Goal: Contribute content: Contribute content

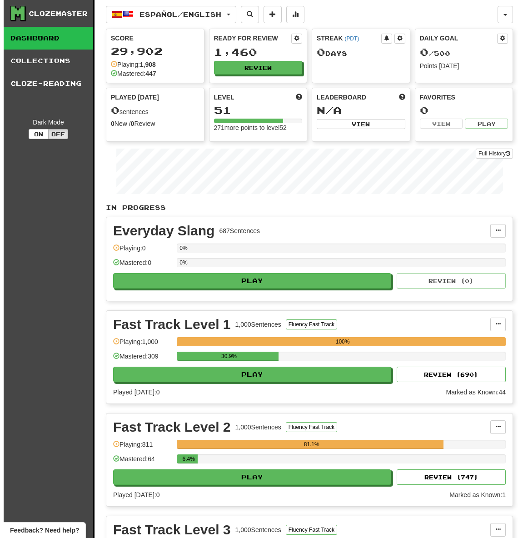
scroll to position [309, 0]
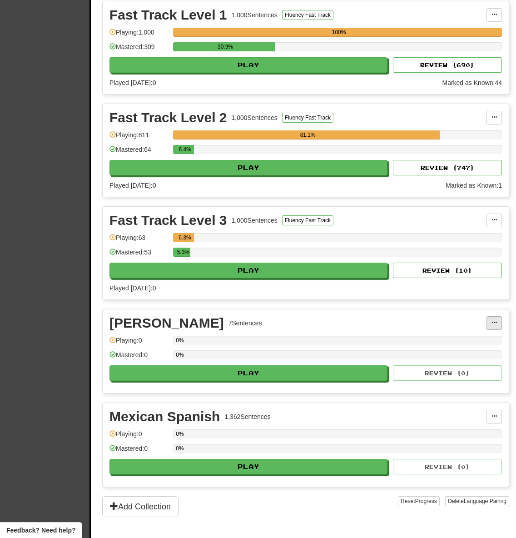
click at [496, 322] on span at bounding box center [493, 322] width 5 height 5
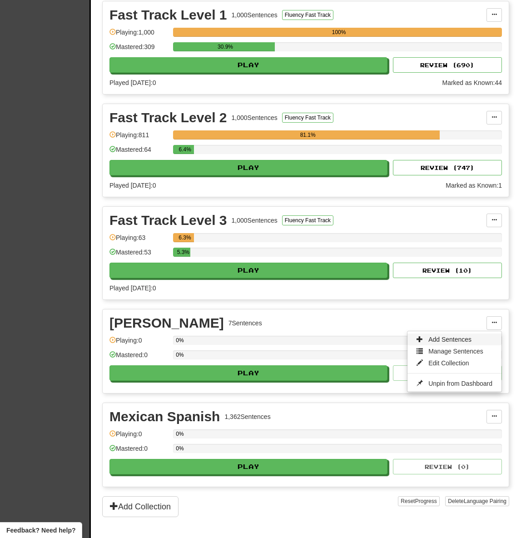
click at [456, 339] on span "Add Sentences" at bounding box center [449, 339] width 43 height 7
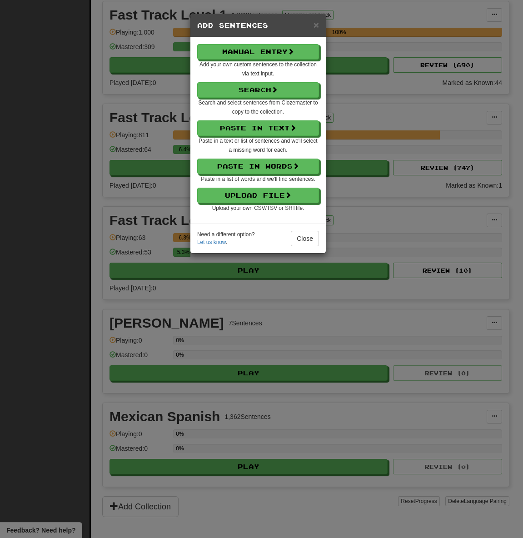
click at [380, 336] on div "× Add Sentences Manual Entry Add your own custom sentences to the collection vi…" at bounding box center [261, 269] width 523 height 538
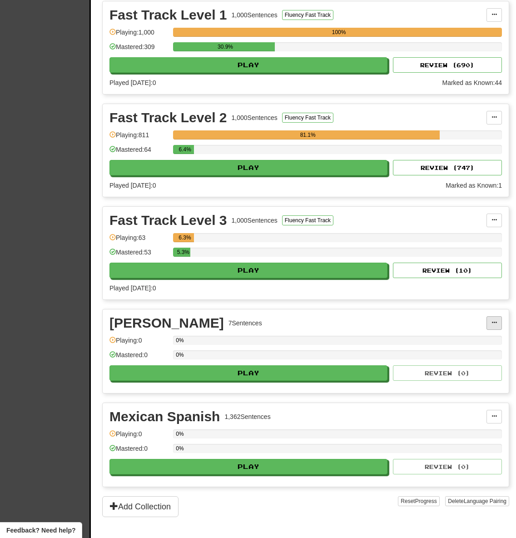
click at [498, 324] on button at bounding box center [493, 323] width 15 height 14
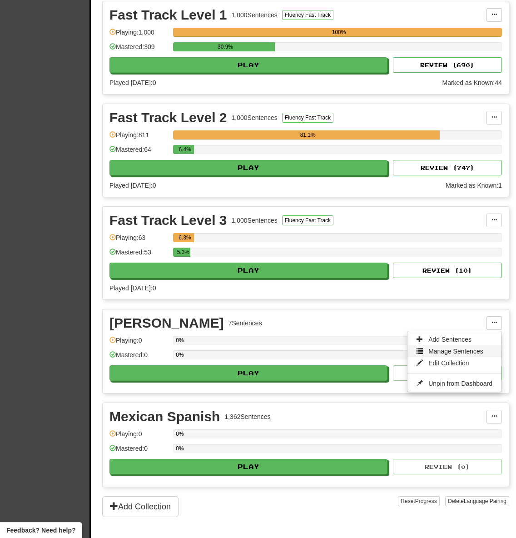
click at [464, 350] on span "Manage Sentences" at bounding box center [455, 350] width 55 height 7
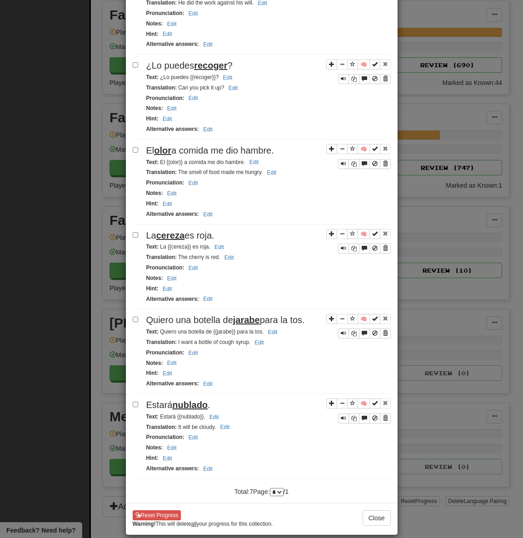
scroll to position [0, 0]
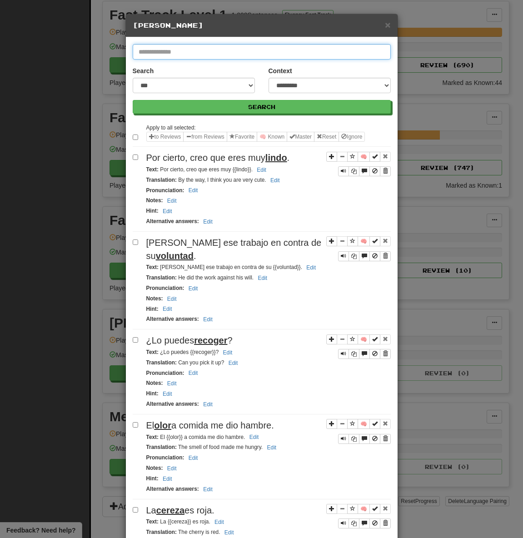
click at [174, 49] on input "text" at bounding box center [262, 51] width 258 height 15
type input "*******"
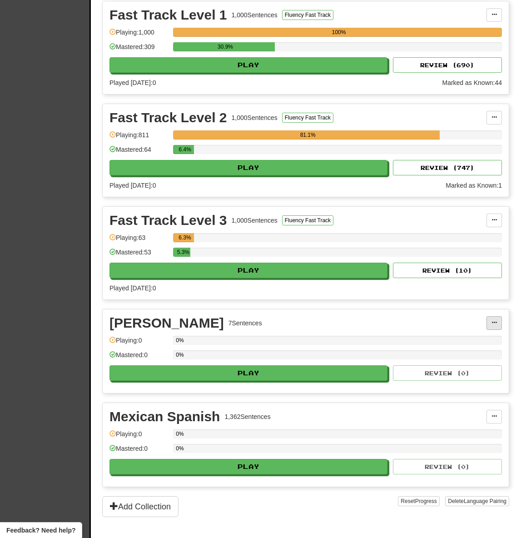
click at [489, 324] on button at bounding box center [493, 323] width 15 height 14
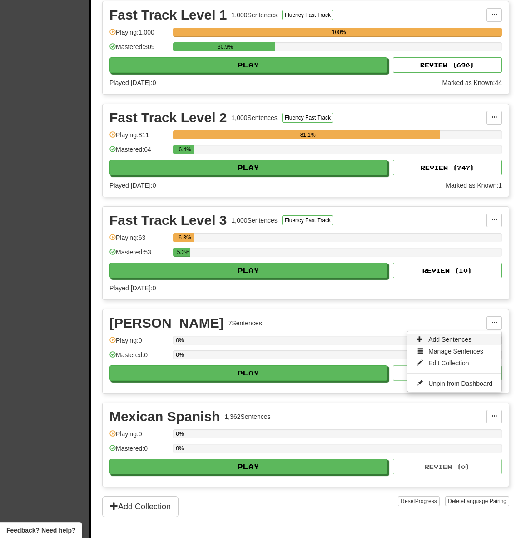
click at [460, 341] on span "Add Sentences" at bounding box center [449, 339] width 43 height 7
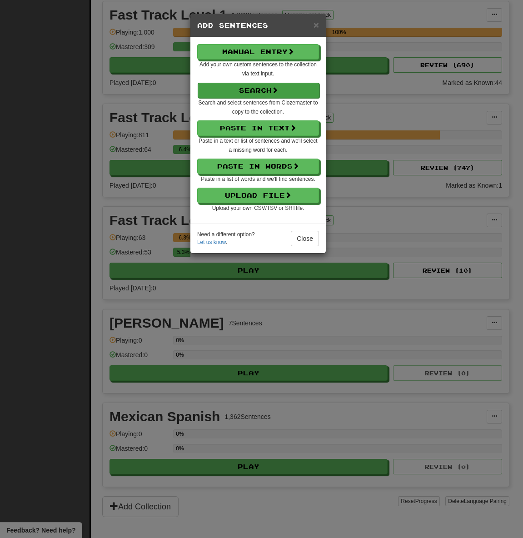
click at [252, 91] on button "Search" at bounding box center [258, 90] width 122 height 15
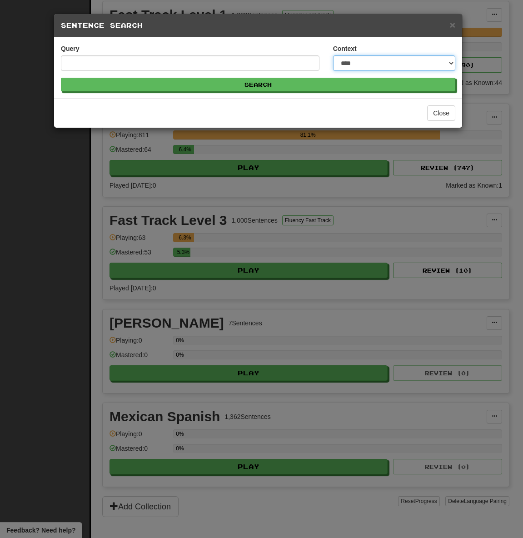
select select "*****"
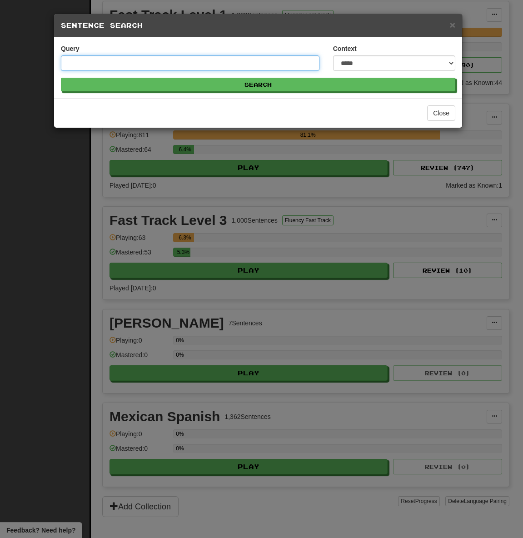
click at [246, 66] on input "Query" at bounding box center [190, 62] width 258 height 15
type input "*******"
click at [258, 84] on button "Search" at bounding box center [258, 85] width 394 height 14
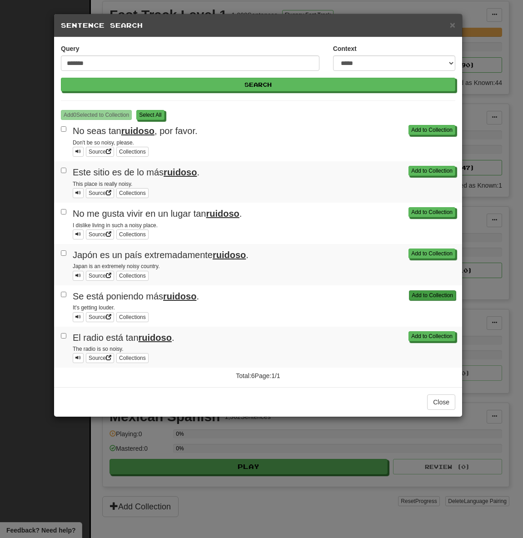
click at [417, 294] on button "Add to Collection" at bounding box center [432, 295] width 47 height 10
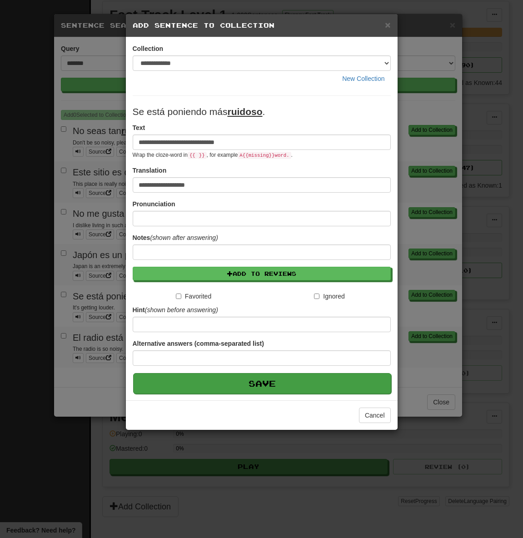
click at [248, 386] on button "Save" at bounding box center [262, 383] width 258 height 21
